Goal: Find specific page/section: Find specific page/section

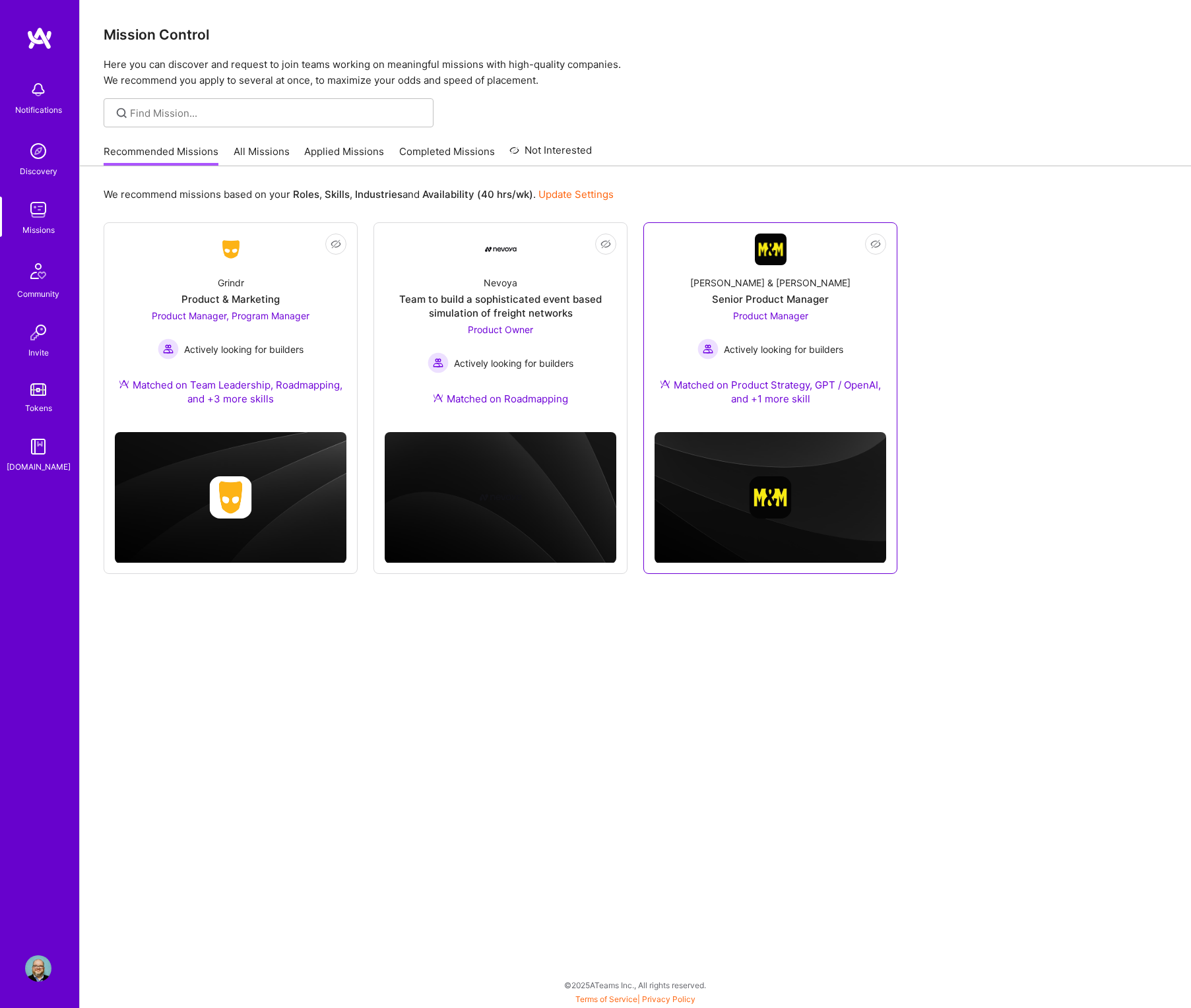
click at [791, 402] on div "Matched on Product Strategy, GPT / OpenAI, and +1 more skill" at bounding box center [770, 392] width 231 height 28
